Goal: Complete application form

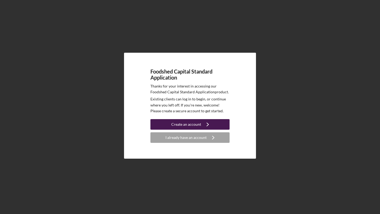
click at [190, 124] on div "Create an account" at bounding box center [186, 124] width 30 height 11
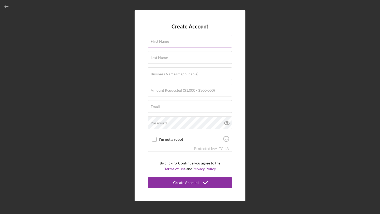
click at [160, 44] on label "First Name" at bounding box center [160, 41] width 18 height 4
click at [160, 44] on input "First Name" at bounding box center [190, 41] width 84 height 13
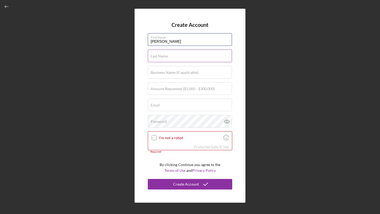
type input "Laura"
click at [161, 54] on label "Last Name" at bounding box center [159, 56] width 17 height 4
click at [161, 54] on input "Last Name" at bounding box center [190, 56] width 84 height 13
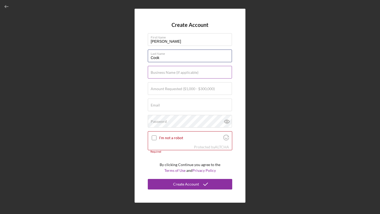
type input "Cook"
click at [160, 71] on label "Business Name (if applicable)" at bounding box center [175, 73] width 48 height 4
click at [160, 71] on input "Business Name (if applicable)" at bounding box center [190, 72] width 84 height 13
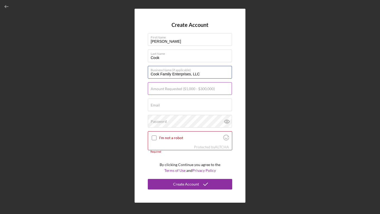
type input "Cook Family Enterprises, LLC"
click at [179, 89] on label "Amount Requested ($1,000 - $300,000)" at bounding box center [183, 89] width 64 height 4
click at [179, 89] on input "Amount Requested ($1,000 - $300,000)" at bounding box center [190, 88] width 84 height 13
type input "$50,000"
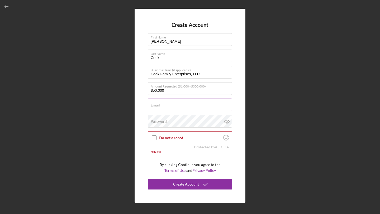
click at [166, 105] on input "Email" at bounding box center [190, 105] width 84 height 13
type input "cook.enterprises.ny@gmail.com"
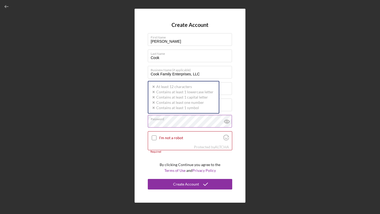
click at [175, 120] on div "Password Icon/icon-validation-no At least 12 characters Icon/icon-validation-no…" at bounding box center [190, 121] width 85 height 13
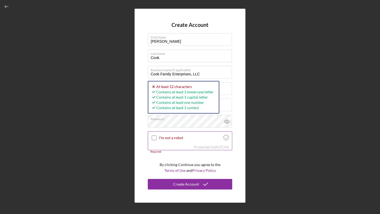
click at [156, 138] on input "I'm not a robot" at bounding box center [154, 138] width 5 height 5
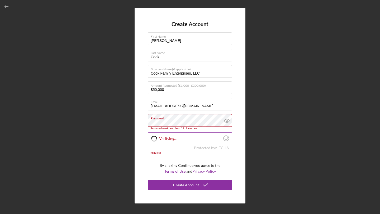
checkbox input "true"
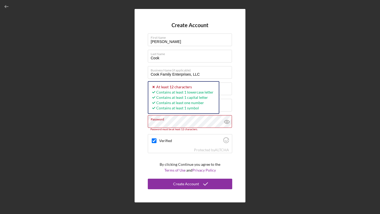
click at [139, 124] on div "Create Account First Name Laura Last Name Cook Business Name (if applicable) Co…" at bounding box center [190, 106] width 111 height 194
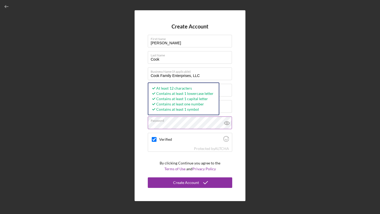
click at [128, 126] on div "Create Account First Name Laura Last Name Cook Business Name (if applicable) Co…" at bounding box center [190, 106] width 375 height 212
click at [136, 126] on div "Create Account First Name Laura Last Name Cook Business Name (if applicable) Co…" at bounding box center [190, 105] width 111 height 191
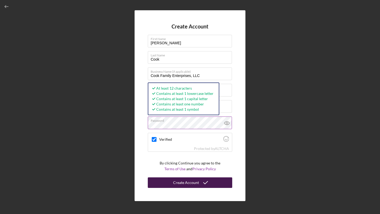
click at [169, 181] on button "Create Account" at bounding box center [190, 183] width 85 height 11
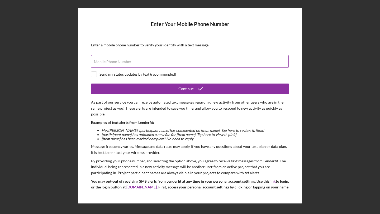
click at [158, 63] on input "Mobile Phone Number" at bounding box center [190, 61] width 198 height 13
type input "(518) 353-6026"
click at [95, 75] on input "checkbox" at bounding box center [93, 74] width 5 height 5
checkbox input "true"
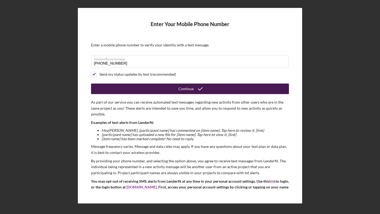
click at [153, 93] on button "Continue" at bounding box center [190, 89] width 198 height 11
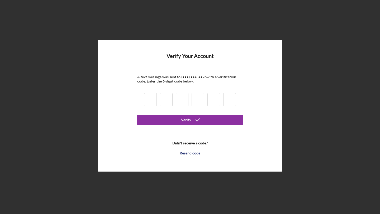
click at [154, 99] on input at bounding box center [150, 99] width 13 height 13
type input "6"
type input "1"
type input "8"
type input "2"
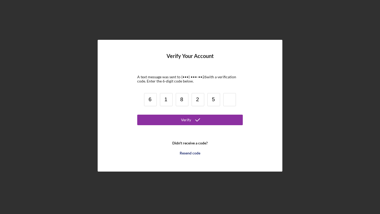
type input "5"
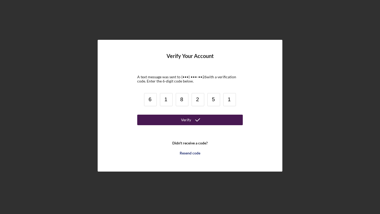
type input "1"
click at [164, 117] on button "Verify" at bounding box center [190, 120] width 106 height 11
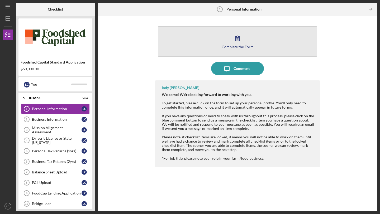
click at [222, 47] on button "Complete the Form Form" at bounding box center [238, 41] width 160 height 30
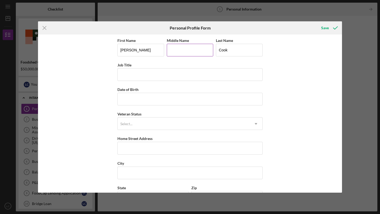
click at [187, 50] on input "Middle Name" at bounding box center [190, 50] width 47 height 13
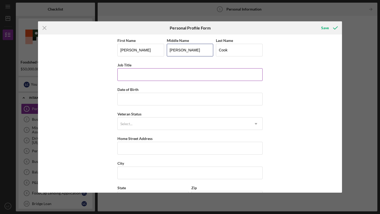
type input "Ann"
click at [150, 77] on input "Job Title" at bounding box center [190, 74] width 145 height 13
type input "Co-Owner"
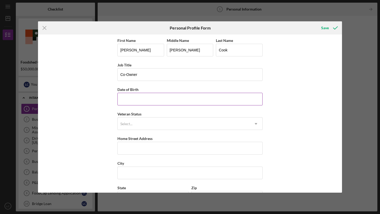
click at [139, 104] on input "Date of Birth" at bounding box center [190, 99] width 145 height 13
type input "01/17/1996"
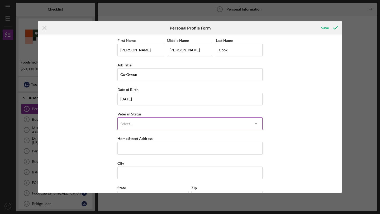
click at [132, 123] on div "Select..." at bounding box center [126, 124] width 13 height 4
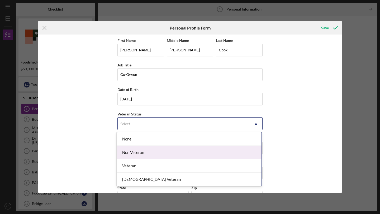
click at [134, 152] on div "Non Veteran" at bounding box center [189, 152] width 145 height 13
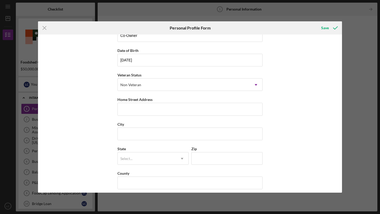
scroll to position [44, 0]
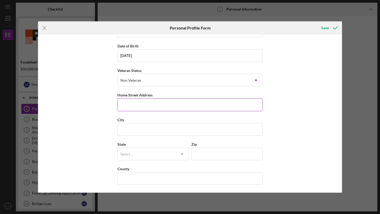
click at [138, 105] on input "Home Street Address" at bounding box center [190, 105] width 145 height 13
type input "189 Ragged Lake Road"
click at [125, 130] on input "City" at bounding box center [190, 129] width 145 height 13
type input "Owls Head"
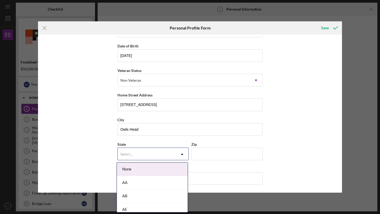
click at [126, 152] on div "Select..." at bounding box center [147, 154] width 58 height 12
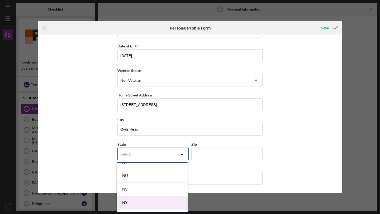
click at [134, 206] on div "NY" at bounding box center [152, 203] width 71 height 13
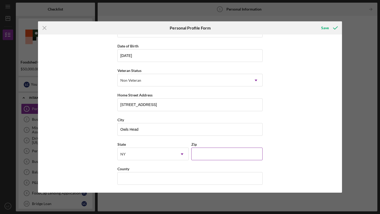
click at [203, 153] on input "Zip" at bounding box center [227, 154] width 71 height 13
type input "12969"
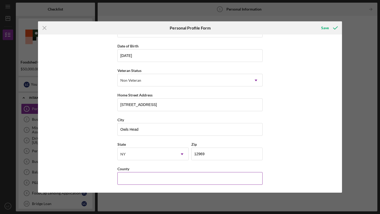
click at [155, 176] on input "County" at bounding box center [190, 178] width 145 height 13
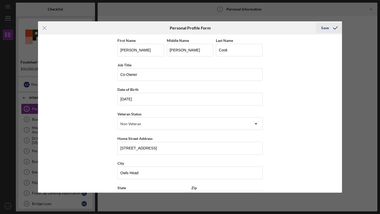
type input "Franklin"
click at [322, 30] on div "Save" at bounding box center [325, 28] width 8 height 11
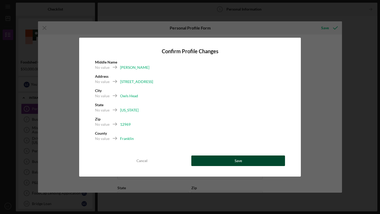
click at [235, 158] on div "Save" at bounding box center [238, 161] width 7 height 11
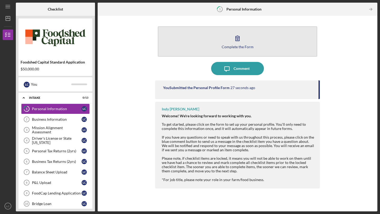
click at [192, 45] on button "Complete the Form Form" at bounding box center [238, 41] width 160 height 30
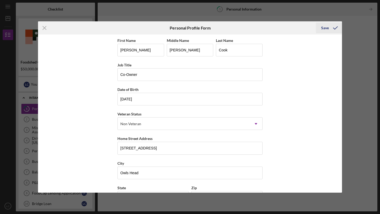
click at [327, 30] on div "Save" at bounding box center [325, 28] width 8 height 11
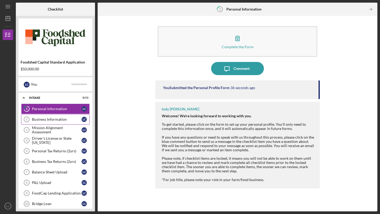
click at [59, 121] on div "Business Information" at bounding box center [57, 120] width 50 height 4
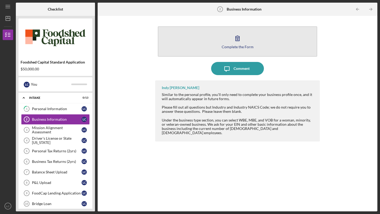
click at [217, 36] on button "Complete the Form Form" at bounding box center [238, 41] width 160 height 30
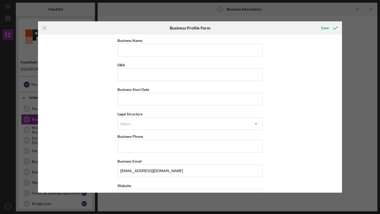
click at [139, 50] on input "Business Name" at bounding box center [190, 50] width 145 height 13
type input "Cook Family Enterprises, LLC"
click at [126, 98] on input "Business Start Date" at bounding box center [190, 99] width 145 height 13
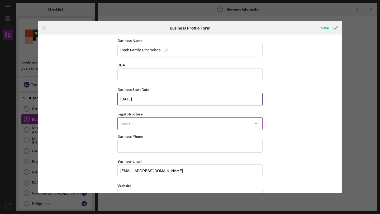
type input "06/07/2017"
click at [131, 124] on div "Select..." at bounding box center [126, 124] width 12 height 4
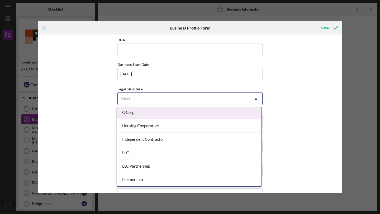
scroll to position [59, 0]
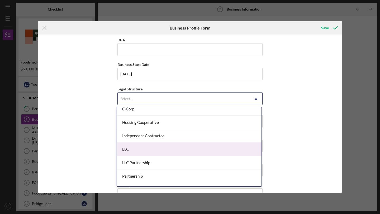
click at [136, 151] on div "LLC" at bounding box center [189, 149] width 145 height 13
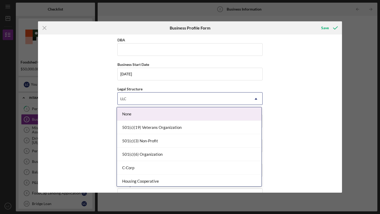
click at [157, 101] on div "LLC" at bounding box center [184, 99] width 132 height 12
click at [89, 118] on div "Business Name Cook Family Enterprises, LLC DBA Business Start Date 06/07/2017 L…" at bounding box center [190, 114] width 304 height 158
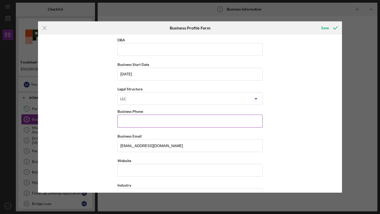
click at [144, 122] on input "Business Phone" at bounding box center [190, 121] width 145 height 13
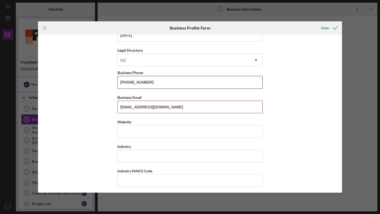
scroll to position [69, 0]
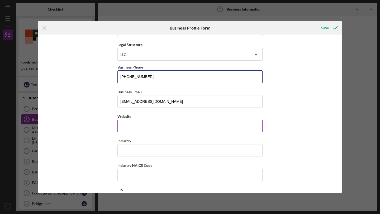
type input "(518) 353-6026"
click at [133, 126] on input "Website" at bounding box center [190, 126] width 145 height 13
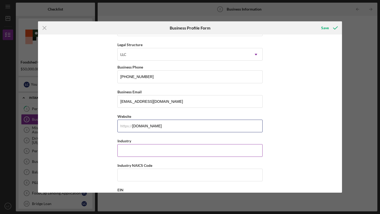
type input "cookfarmny.com"
click at [128, 151] on input "Industry" at bounding box center [190, 150] width 145 height 13
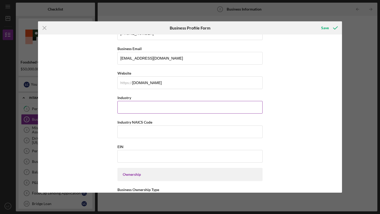
scroll to position [116, 0]
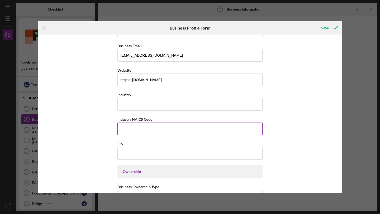
click at [155, 127] on input "Industry NAICS Code" at bounding box center [190, 129] width 145 height 13
type input "112420"
click at [135, 104] on input "Industry" at bounding box center [190, 104] width 145 height 13
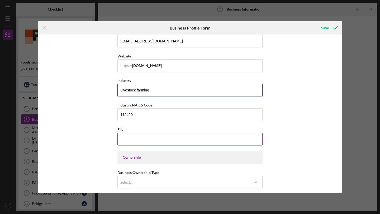
scroll to position [131, 0]
type input "Livestock farming"
click at [131, 143] on input "EIN" at bounding box center [190, 138] width 145 height 13
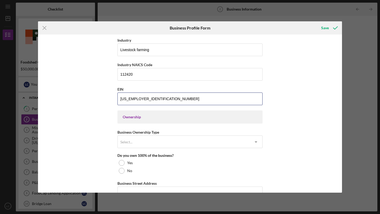
scroll to position [173, 0]
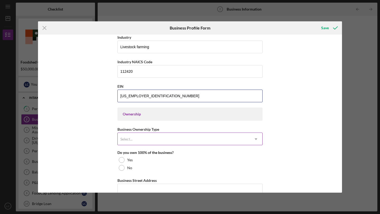
type input "83-1540609"
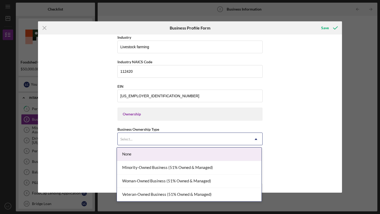
click at [137, 140] on div "Select..." at bounding box center [184, 139] width 132 height 12
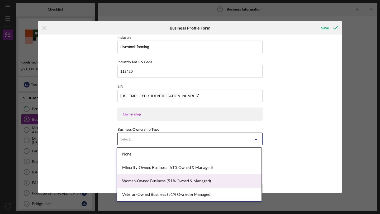
click at [148, 184] on div "Woman-Owned Business (51% Owned & Managed)" at bounding box center [189, 181] width 145 height 13
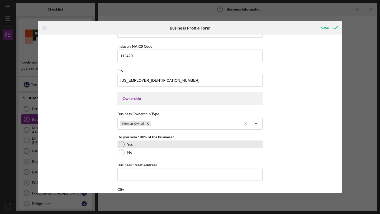
scroll to position [190, 0]
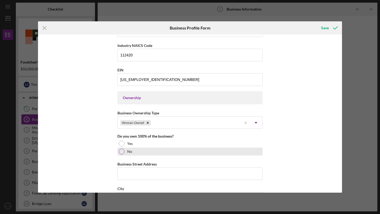
click at [125, 152] on div "No" at bounding box center [190, 152] width 145 height 8
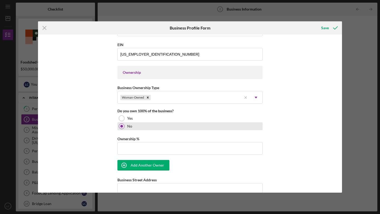
scroll to position [219, 0]
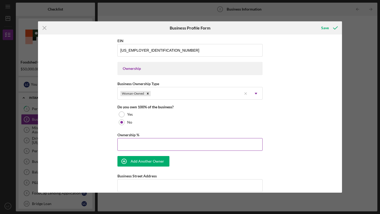
click at [146, 145] on input "Ownership %" at bounding box center [190, 144] width 145 height 13
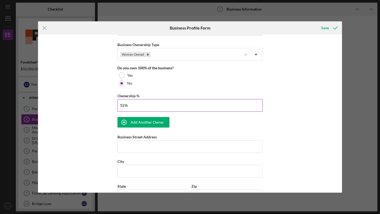
scroll to position [260, 0]
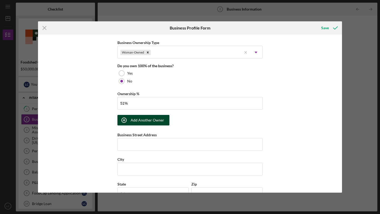
type input "51.00%"
click at [143, 118] on div "Add Another Owner" at bounding box center [148, 120] width 34 height 11
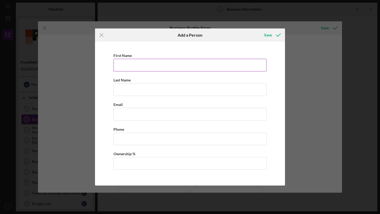
click at [128, 69] on input "First Name" at bounding box center [190, 65] width 153 height 13
type input "Brandon"
click at [127, 90] on input "Last Name" at bounding box center [190, 89] width 153 height 13
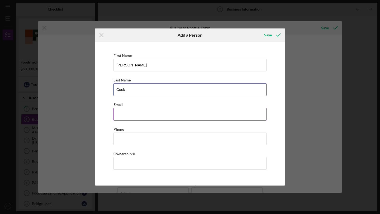
type input "Cook"
click at [121, 112] on input "Business Email" at bounding box center [190, 114] width 153 height 13
type input "cook.enterprises.ny@gmail.com"
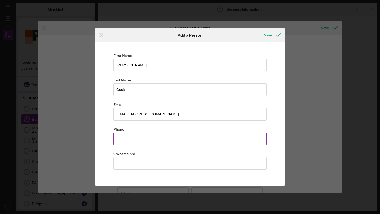
click at [132, 143] on input "Business Phone" at bounding box center [190, 139] width 153 height 13
type input "(518) 353-6026"
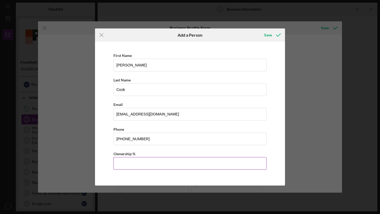
click at [139, 163] on input "Ownership %" at bounding box center [190, 163] width 153 height 13
type input "49.00%"
click at [266, 36] on div "Save" at bounding box center [268, 35] width 8 height 11
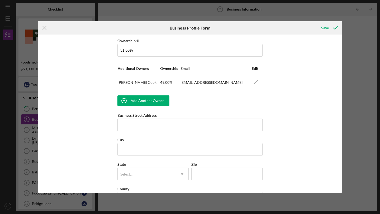
scroll to position [315, 0]
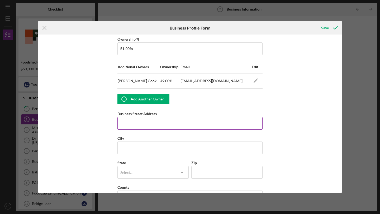
click at [162, 124] on input "Business Street Address" at bounding box center [190, 123] width 145 height 13
type input "189 Ragged Lake Road"
type input "Owls Head"
type input "12969"
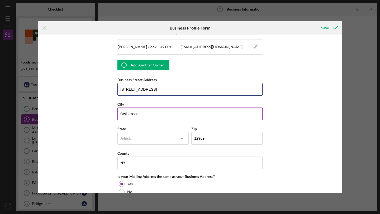
scroll to position [351, 0]
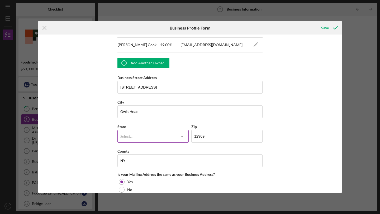
click at [153, 136] on div "Select..." at bounding box center [147, 137] width 58 height 12
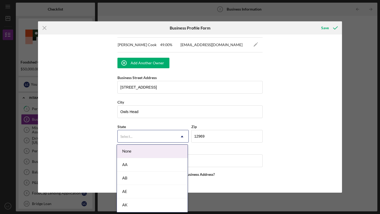
click at [153, 136] on div "Select..." at bounding box center [147, 137] width 58 height 12
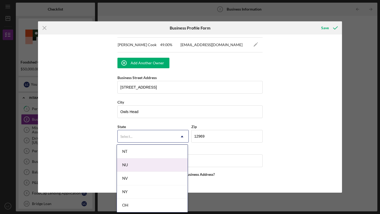
scroll to position [647, 0]
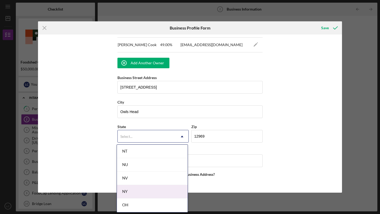
click at [135, 190] on div "NY" at bounding box center [152, 191] width 71 height 13
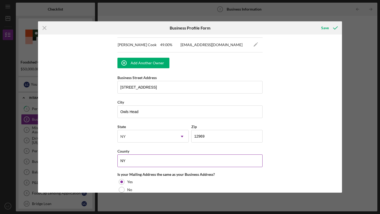
drag, startPoint x: 138, startPoint y: 165, endPoint x: 123, endPoint y: 165, distance: 14.3
click at [123, 165] on input "NY" at bounding box center [190, 161] width 145 height 13
type input "N"
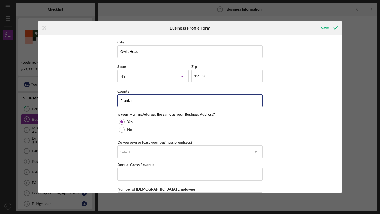
scroll to position [414, 0]
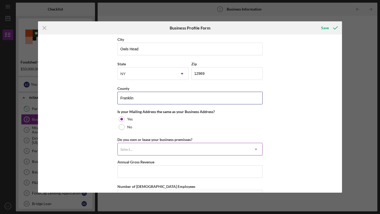
type input "Franklin"
click at [160, 151] on div "Select..." at bounding box center [184, 150] width 132 height 12
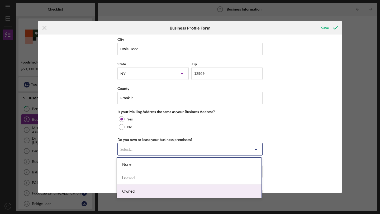
click at [138, 194] on div "Owned" at bounding box center [189, 191] width 145 height 13
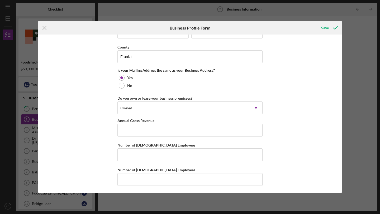
scroll to position [456, 0]
click at [144, 131] on input "Annual Gross Revenue" at bounding box center [190, 130] width 145 height 13
type input "$50,000"
click at [147, 154] on input "Number of Full-Time Employees" at bounding box center [190, 154] width 145 height 13
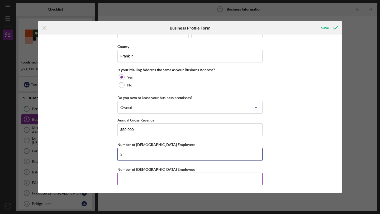
type input "2"
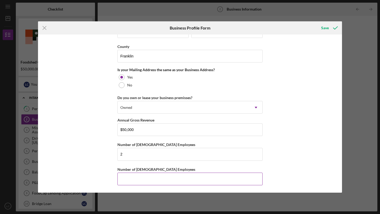
click at [135, 179] on input "Number of Part-Time Employees" at bounding box center [190, 179] width 145 height 13
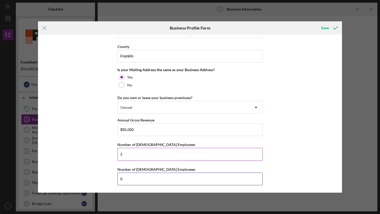
type input "0"
click at [127, 155] on input "2" at bounding box center [190, 154] width 145 height 13
type input "0"
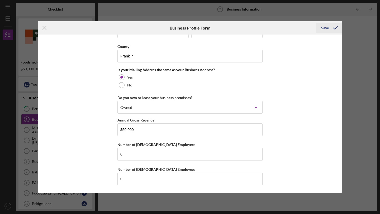
click at [325, 28] on div "Save" at bounding box center [325, 28] width 8 height 11
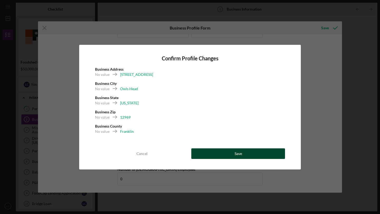
click at [229, 152] on button "Save" at bounding box center [239, 154] width 94 height 11
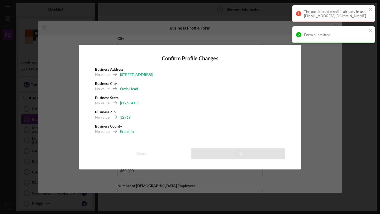
scroll to position [423, 0]
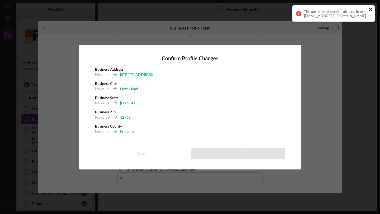
click at [371, 10] on icon "close" at bounding box center [371, 9] width 3 height 3
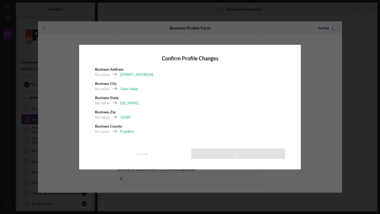
click at [317, 58] on div "Confirm Profile Changes Business Address No value 189 Ragged Lake Road Business…" at bounding box center [190, 107] width 380 height 214
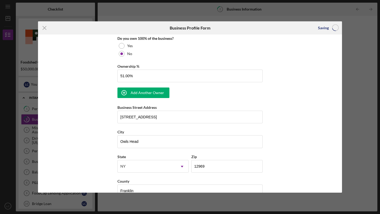
scroll to position [262, 0]
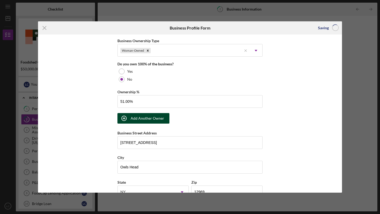
click at [157, 118] on div "Add Another Owner" at bounding box center [148, 118] width 34 height 11
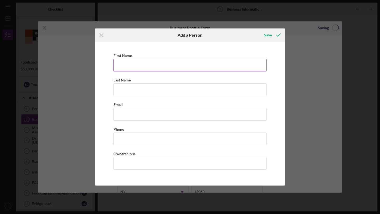
click at [145, 66] on input "First Name" at bounding box center [190, 65] width 153 height 13
type input "Brandon"
click at [155, 87] on input "Last Name" at bounding box center [190, 89] width 153 height 13
type input "Cook"
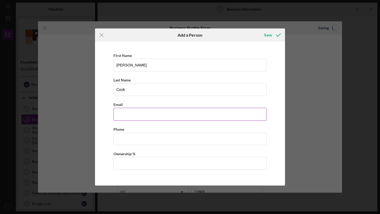
click at [147, 120] on input "Business Email" at bounding box center [190, 114] width 153 height 13
type input "bbcook1112@gmail.com"
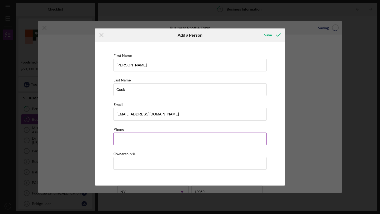
click at [137, 143] on input "Business Phone" at bounding box center [190, 139] width 153 height 13
type input "(518) 651-9226"
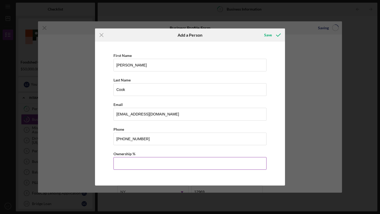
click at [149, 163] on input "Ownership %" at bounding box center [190, 163] width 153 height 13
type input "49.00%"
click at [265, 35] on div "Save" at bounding box center [268, 35] width 8 height 11
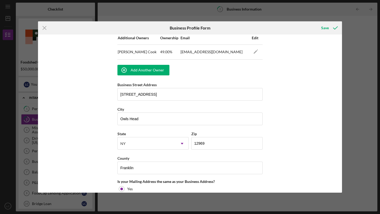
scroll to position [456, 0]
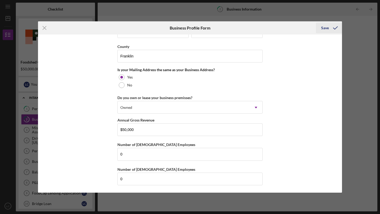
click at [326, 26] on div "Save" at bounding box center [325, 28] width 8 height 11
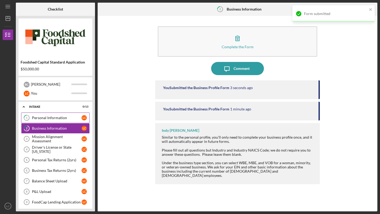
click at [53, 117] on div "Personal Information" at bounding box center [57, 118] width 50 height 4
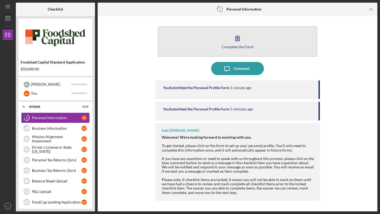
click at [242, 41] on icon "button" at bounding box center [237, 38] width 13 height 13
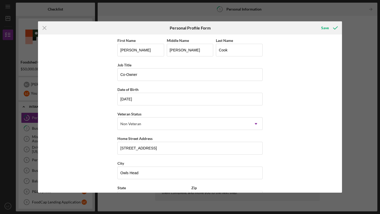
scroll to position [44, 0]
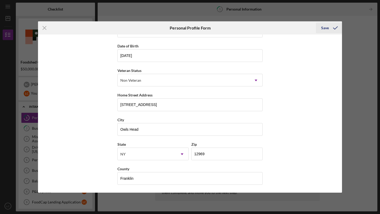
click at [326, 27] on div "Save" at bounding box center [325, 28] width 8 height 11
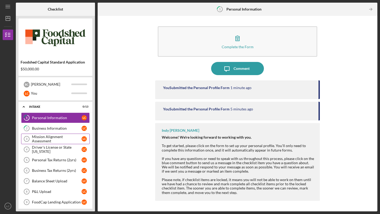
click at [45, 140] on div "Mission Alignment Assessment" at bounding box center [57, 139] width 50 height 8
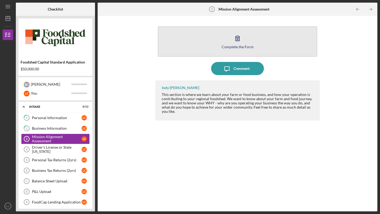
click at [223, 49] on button "Complete the Form Form" at bounding box center [238, 41] width 160 height 30
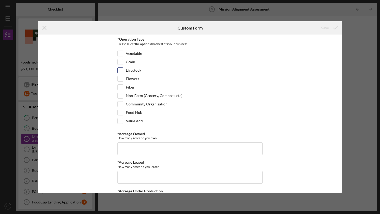
click at [120, 70] on input "Livestock" at bounding box center [120, 70] width 5 height 5
checkbox input "true"
click at [121, 54] on input "Vegetable" at bounding box center [120, 53] width 5 height 5
checkbox input "true"
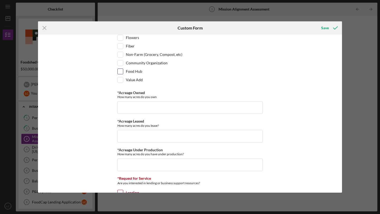
scroll to position [42, 0]
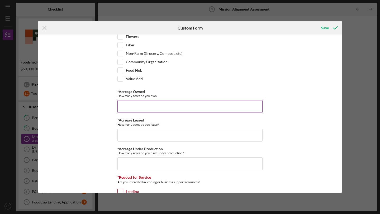
click at [148, 105] on input "*Acreage Owned" at bounding box center [190, 106] width 145 height 13
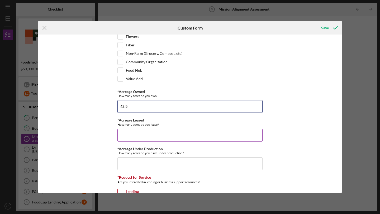
type input "42.5"
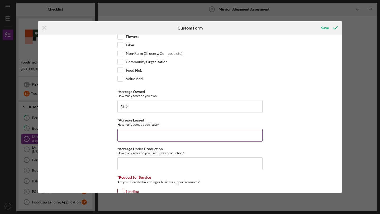
click at [145, 133] on input "*Acreage Leased" at bounding box center [190, 135] width 145 height 13
type input "0"
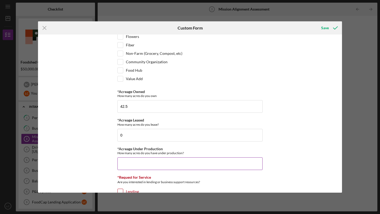
click at [149, 163] on input "*Acreage Under Production" at bounding box center [190, 164] width 145 height 13
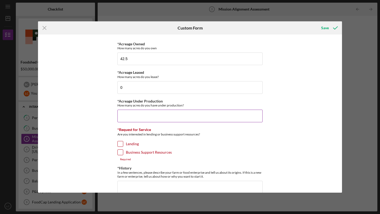
scroll to position [90, 0]
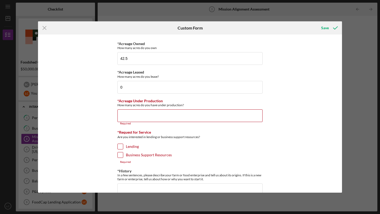
click at [120, 142] on div "*Request for Service Are you interested in lending or business support resource…" at bounding box center [190, 147] width 145 height 34
click at [119, 148] on input "Lending" at bounding box center [120, 146] width 5 height 5
checkbox input "true"
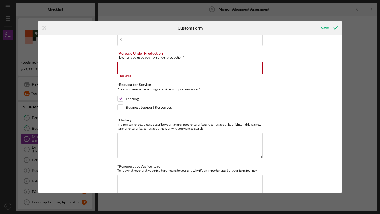
scroll to position [140, 0]
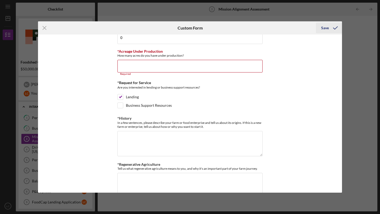
click at [321, 29] on button "Save" at bounding box center [329, 28] width 26 height 11
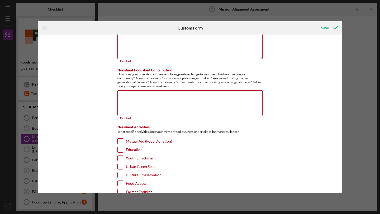
scroll to position [407, 0]
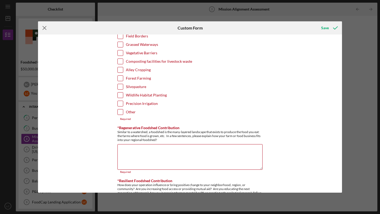
click at [45, 29] on icon "Icon/Menu Close" at bounding box center [44, 27] width 13 height 13
